Goal: Navigation & Orientation: Find specific page/section

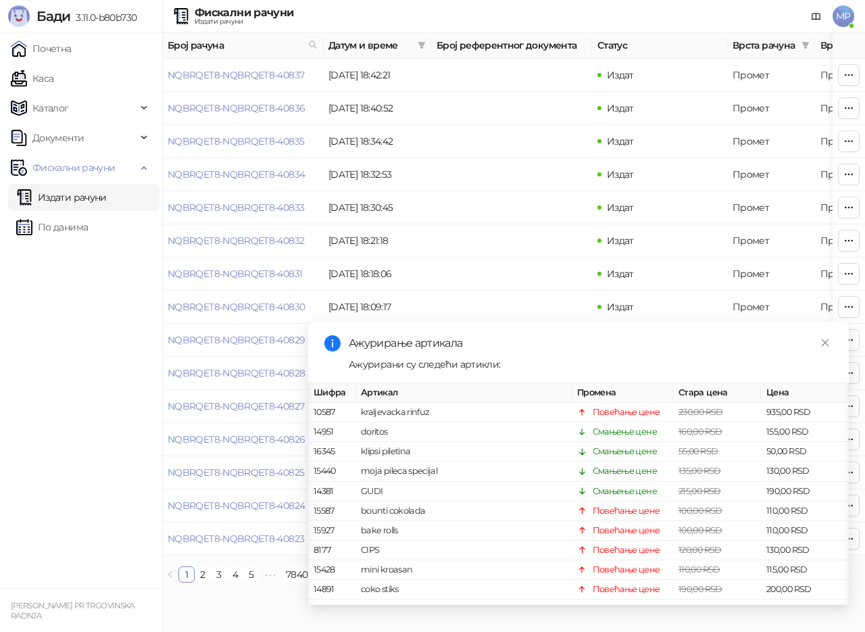
scroll to position [0, 10]
click at [820, 342] on link "Close" at bounding box center [825, 342] width 15 height 15
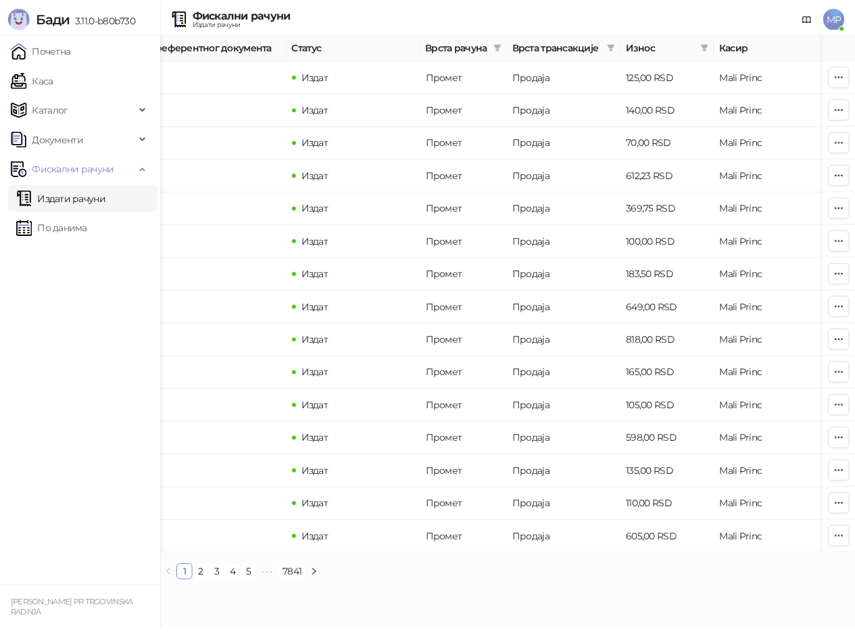
scroll to position [0, 304]
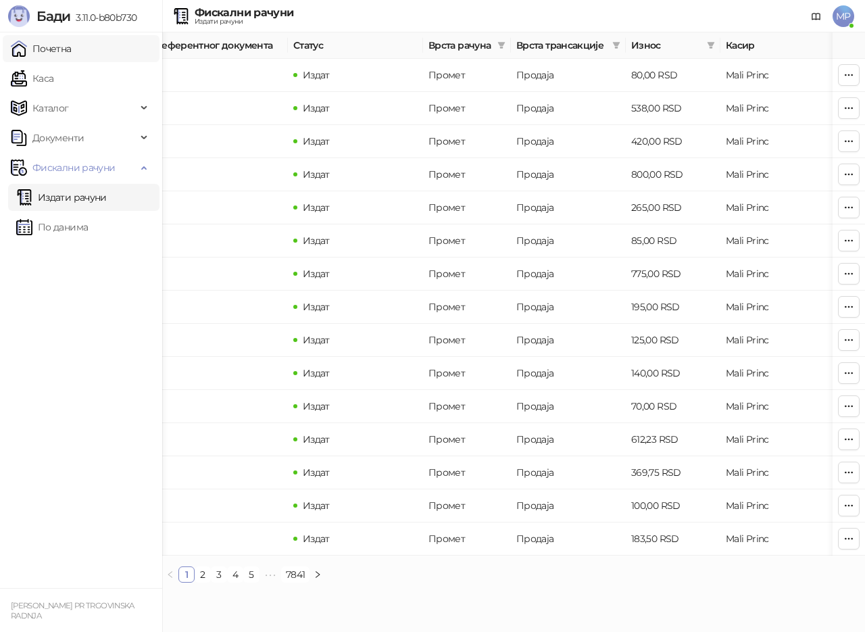
click at [62, 49] on link "Почетна" at bounding box center [41, 48] width 61 height 27
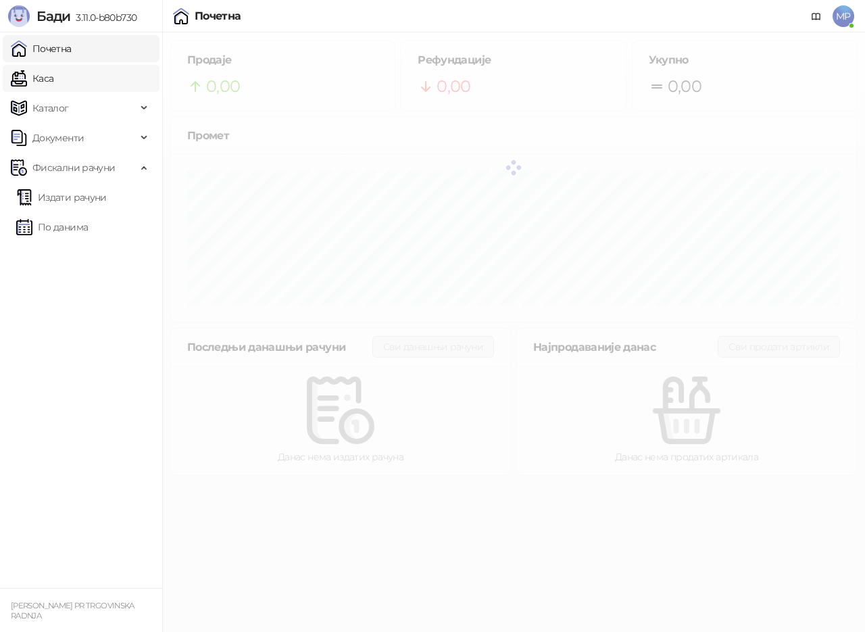
click at [53, 77] on link "Каса" at bounding box center [32, 78] width 43 height 27
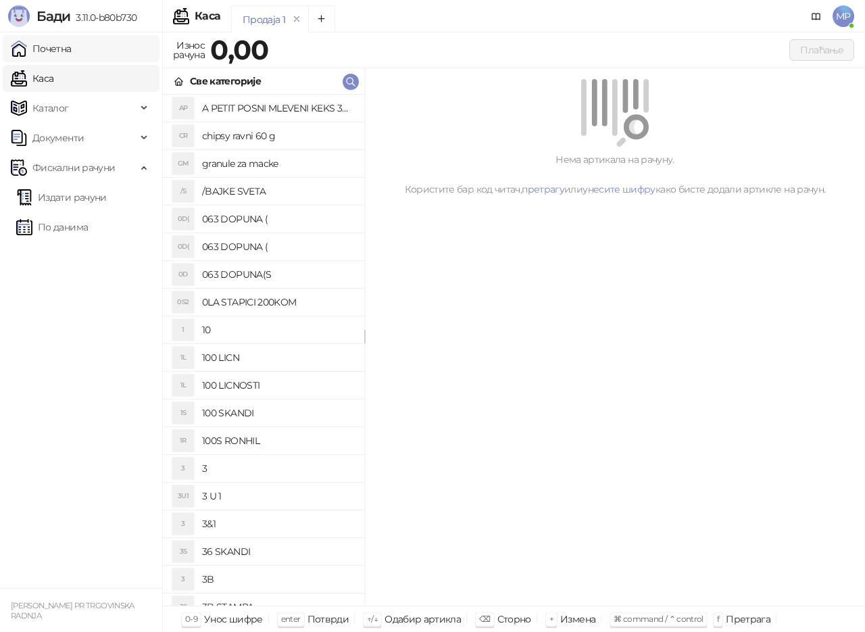
click at [72, 47] on link "Почетна" at bounding box center [41, 48] width 61 height 27
